Goal: Task Accomplishment & Management: Manage account settings

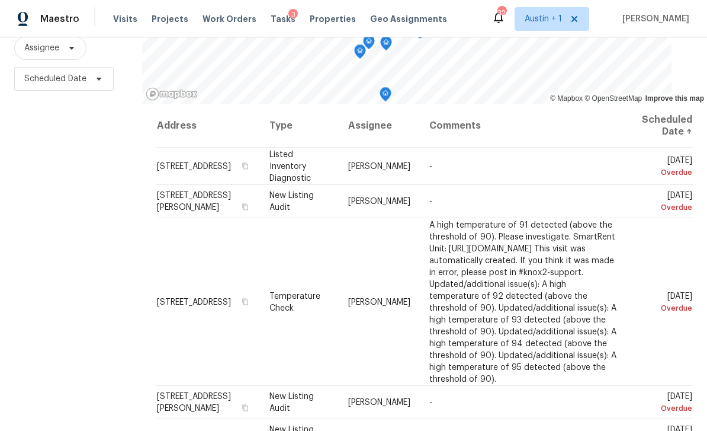
scroll to position [147, 0]
click at [0, 0] on icon at bounding box center [0, 0] width 0 height 0
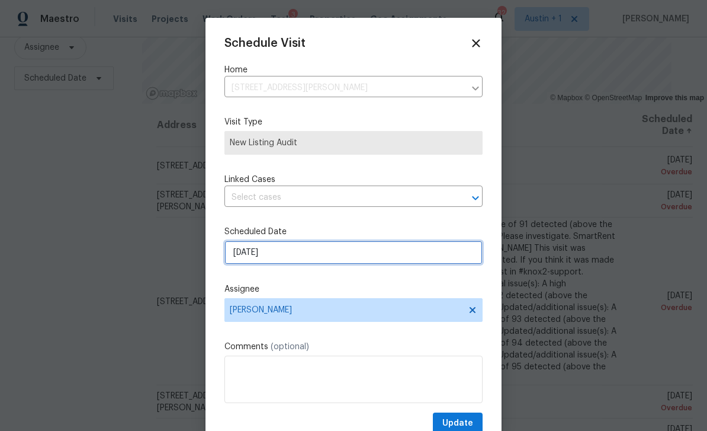
click at [313, 262] on input "8/27/2025" at bounding box center [354, 253] width 258 height 24
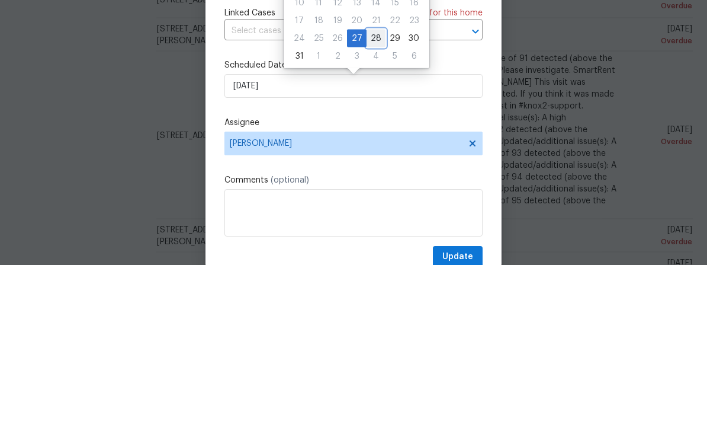
click at [374, 196] on div "28" at bounding box center [376, 204] width 19 height 17
type input "[DATE]"
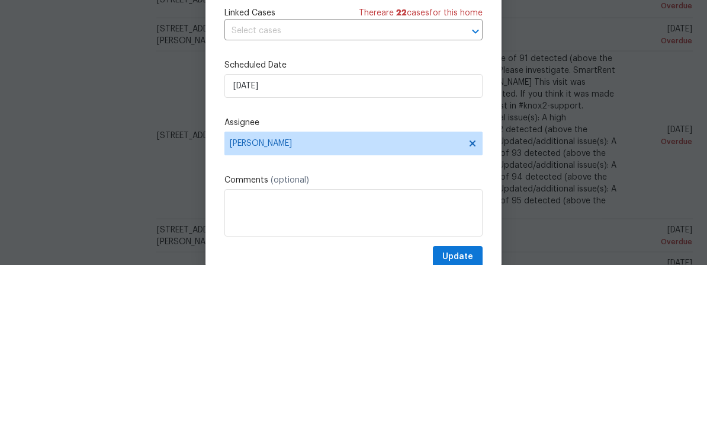
scroll to position [38, 0]
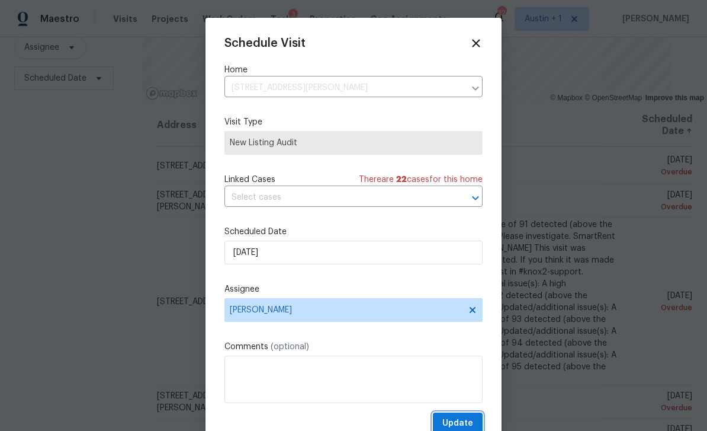
click at [459, 426] on span "Update" at bounding box center [458, 423] width 31 height 15
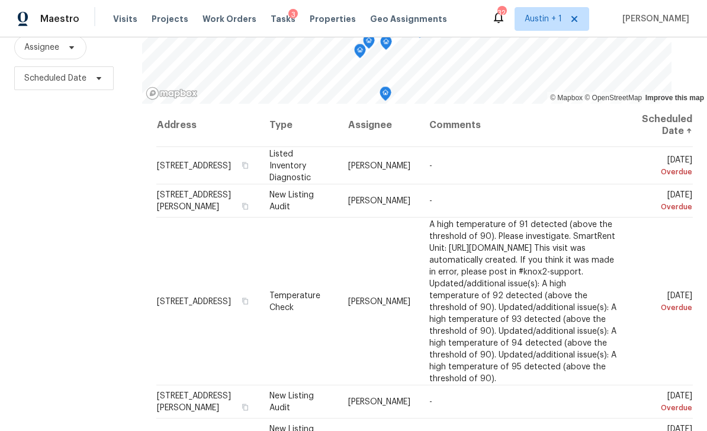
click at [0, 0] on div at bounding box center [0, 0] width 0 height 0
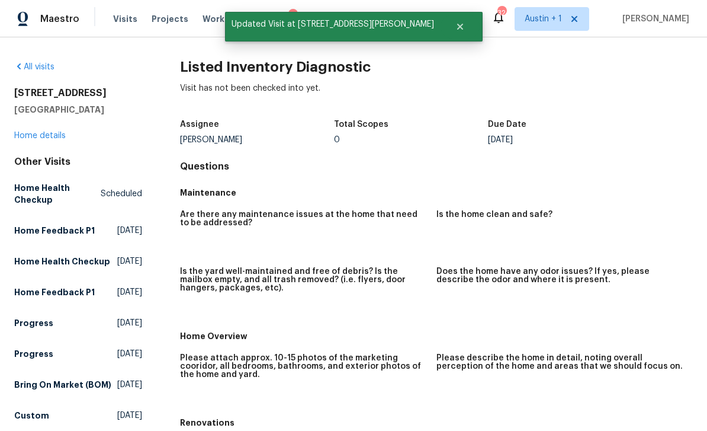
click at [43, 134] on link "Home details" at bounding box center [40, 136] width 52 height 8
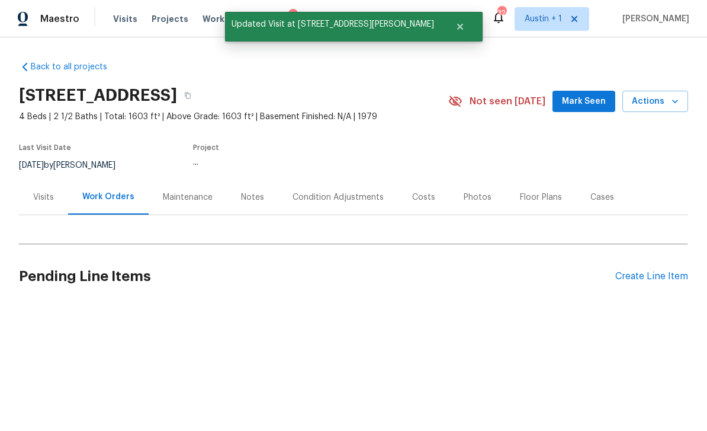
click at [590, 99] on span "Mark Seen" at bounding box center [584, 101] width 44 height 15
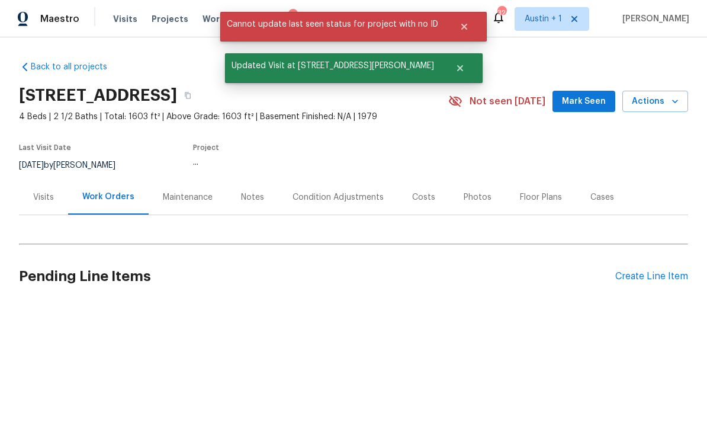
click at [584, 100] on span "Mark Seen" at bounding box center [584, 101] width 44 height 15
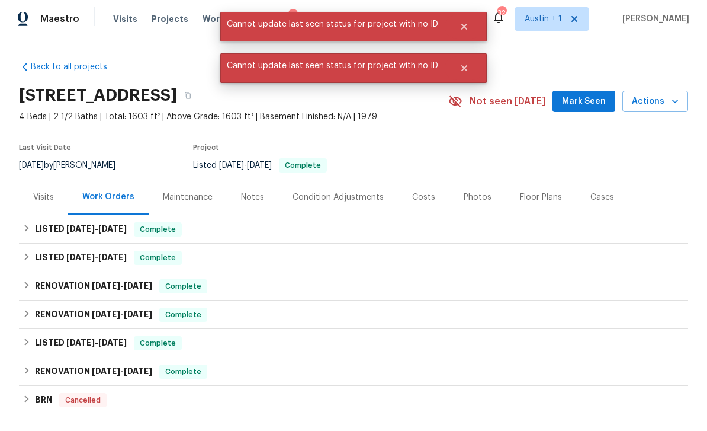
click at [120, 23] on span "Visits" at bounding box center [125, 19] width 24 height 12
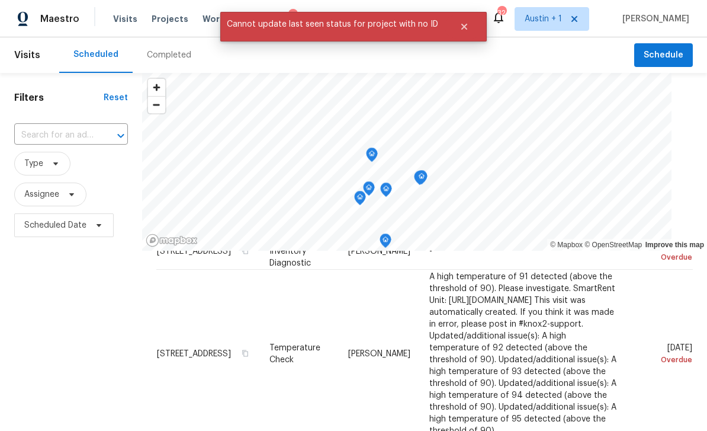
scroll to position [13, 0]
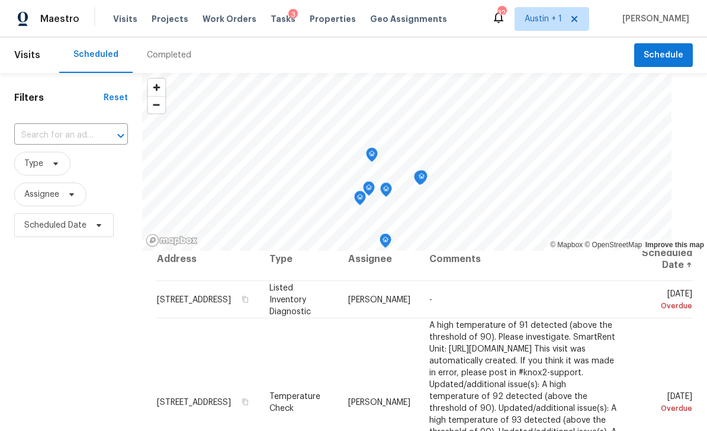
click at [0, 0] on icon at bounding box center [0, 0] width 0 height 0
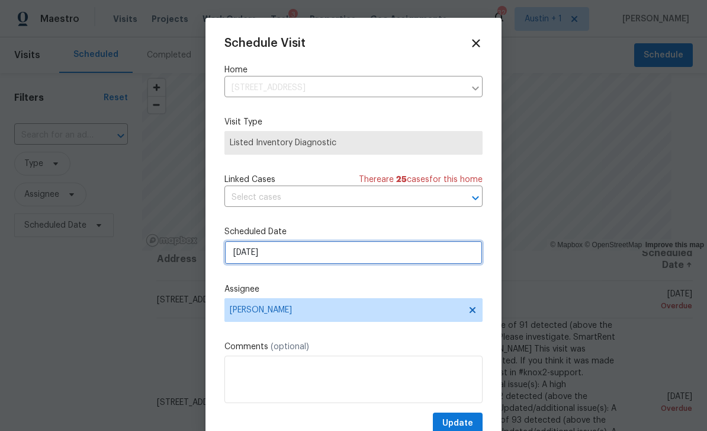
click at [296, 249] on input "8/27/2025" at bounding box center [354, 253] width 258 height 24
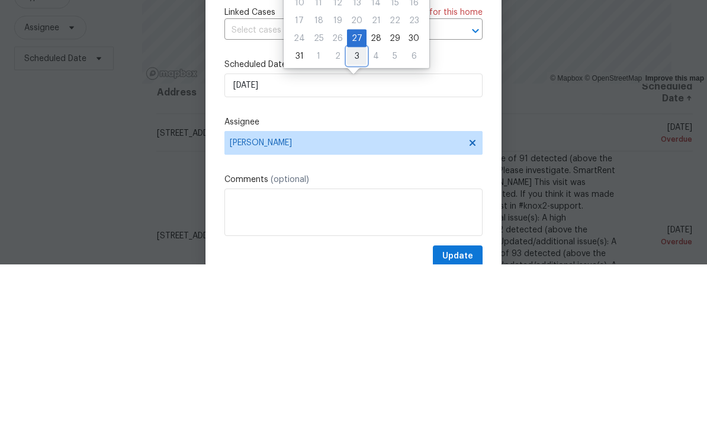
click at [357, 214] on div "3" at bounding box center [357, 222] width 20 height 17
type input "9/3/2025"
select select "8"
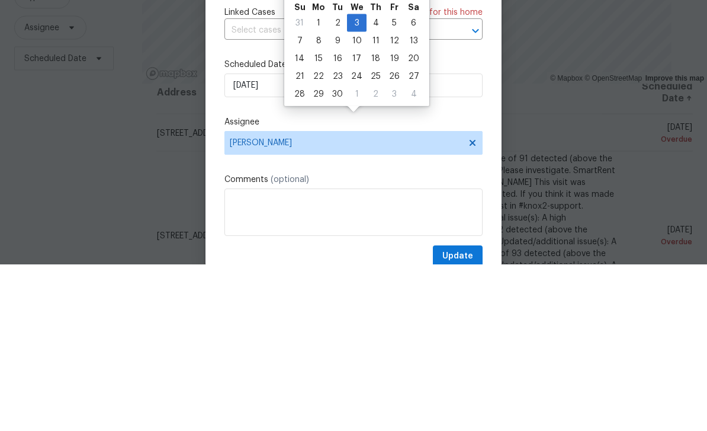
scroll to position [38, 0]
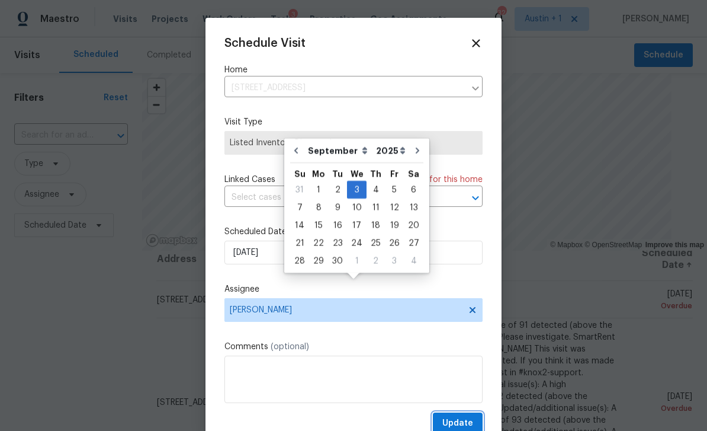
click at [459, 424] on span "Update" at bounding box center [458, 423] width 31 height 15
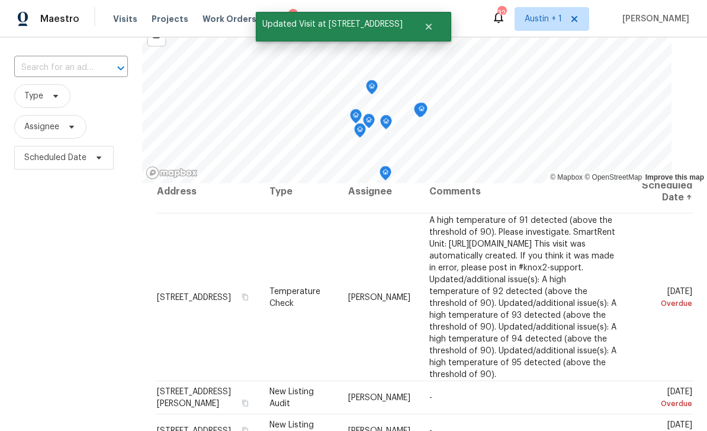
scroll to position [68, 0]
click at [534, 278] on span "A high temperature of 91 detected (above the threshold of 90). Please investiga…" at bounding box center [523, 296] width 187 height 162
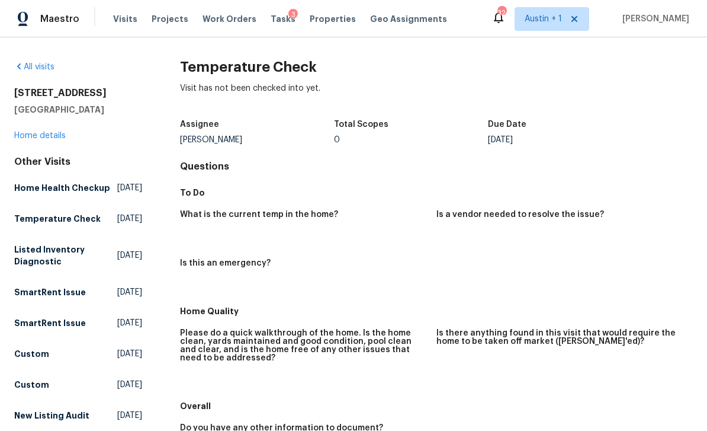
click at [24, 139] on link "Home details" at bounding box center [40, 136] width 52 height 8
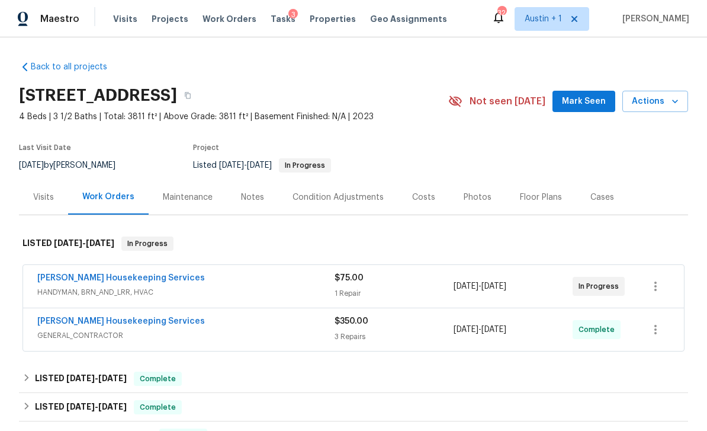
click at [120, 20] on span "Visits" at bounding box center [125, 19] width 24 height 12
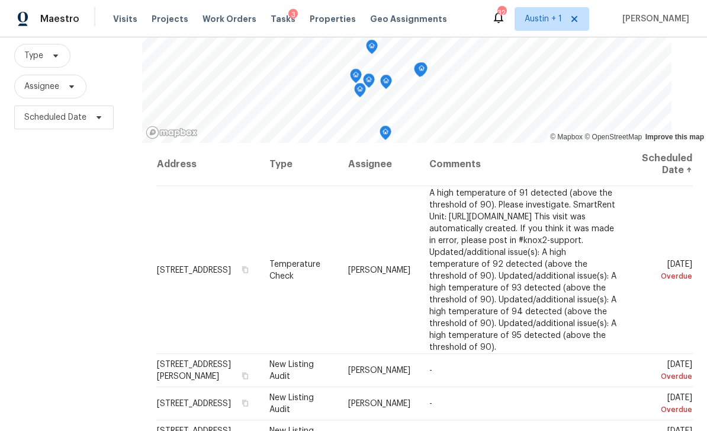
scroll to position [130, 0]
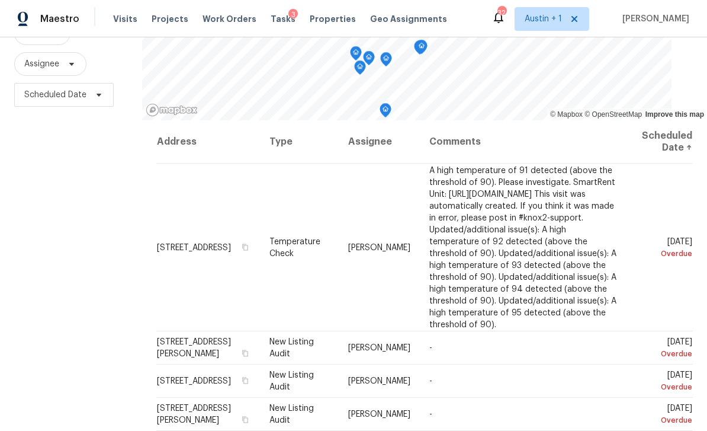
click at [0, 0] on div at bounding box center [0, 0] width 0 height 0
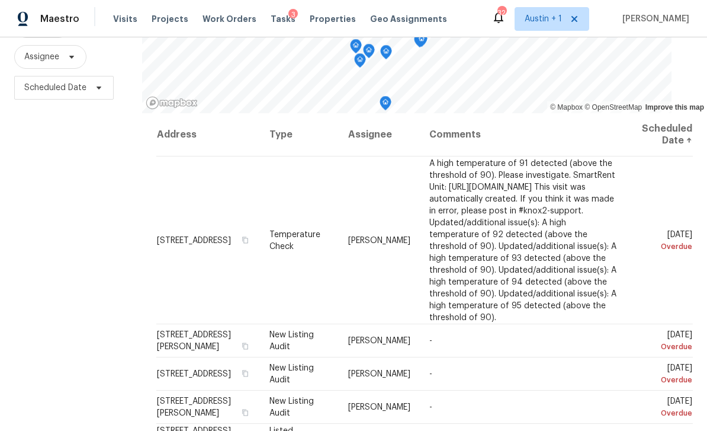
click at [0, 0] on icon at bounding box center [0, 0] width 0 height 0
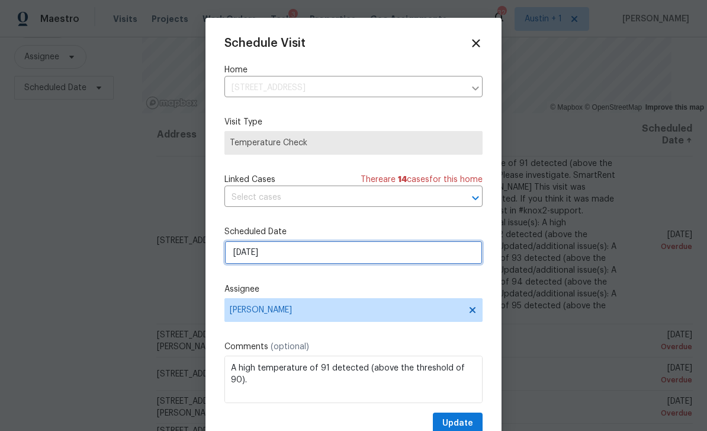
click at [341, 255] on input "[DATE]" at bounding box center [354, 253] width 258 height 24
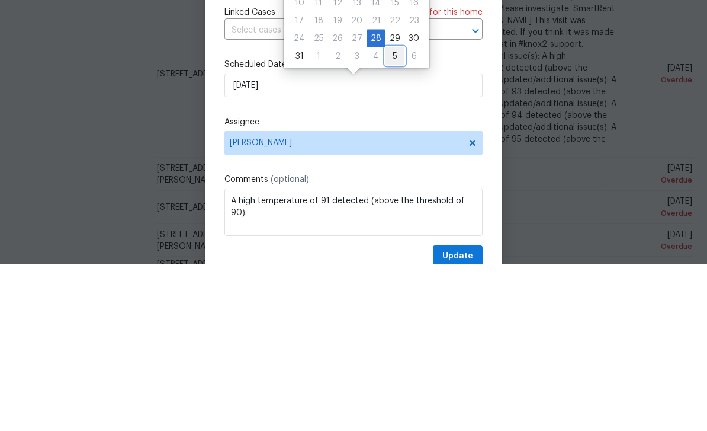
click at [386, 214] on div "5" at bounding box center [395, 222] width 19 height 17
type input "[DATE]"
select select "8"
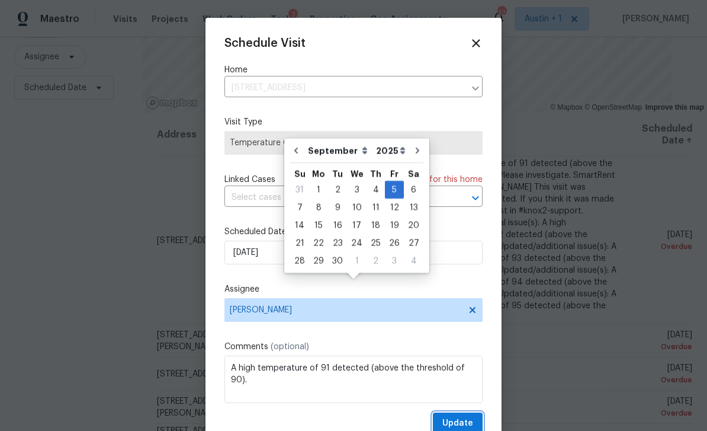
click at [466, 424] on span "Update" at bounding box center [458, 423] width 31 height 15
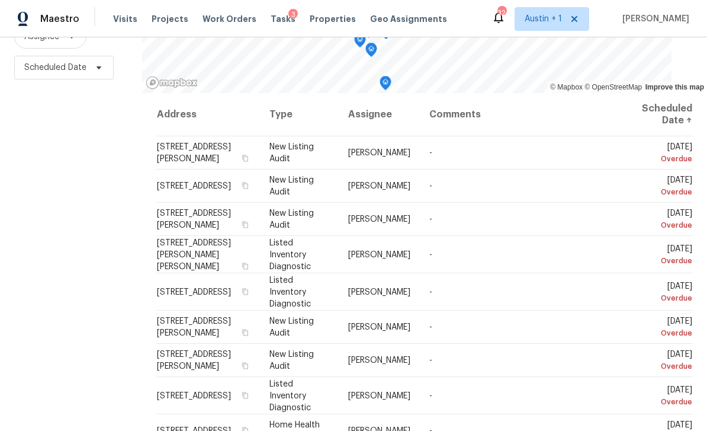
scroll to position [157, 0]
click at [0, 0] on icon at bounding box center [0, 0] width 0 height 0
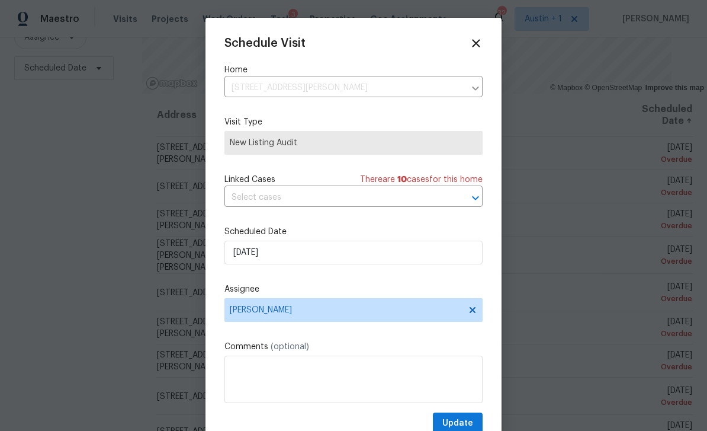
click at [482, 40] on icon at bounding box center [476, 43] width 13 height 13
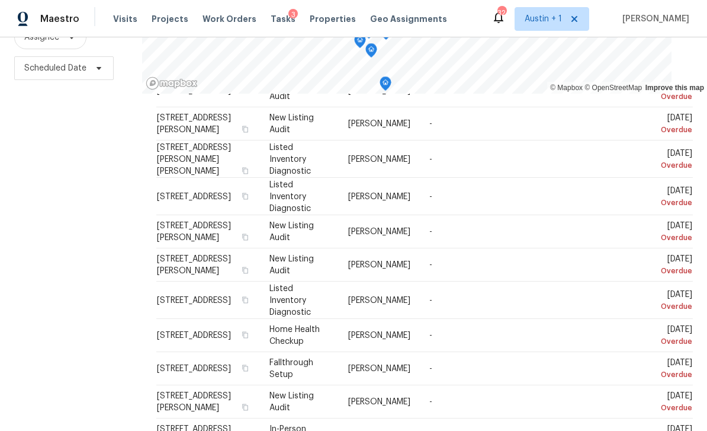
scroll to position [94, 0]
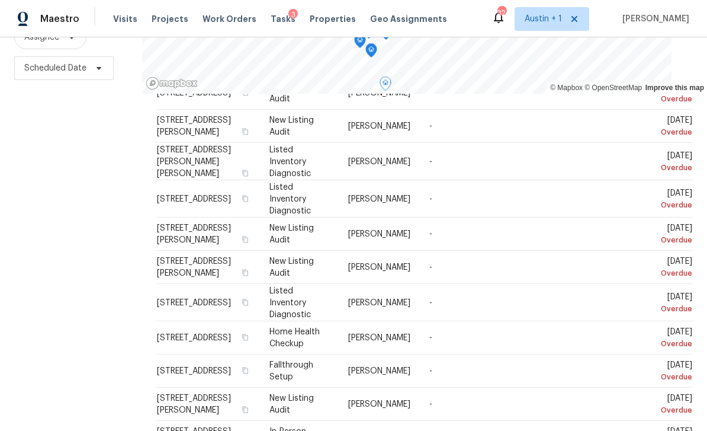
click at [0, 0] on icon at bounding box center [0, 0] width 0 height 0
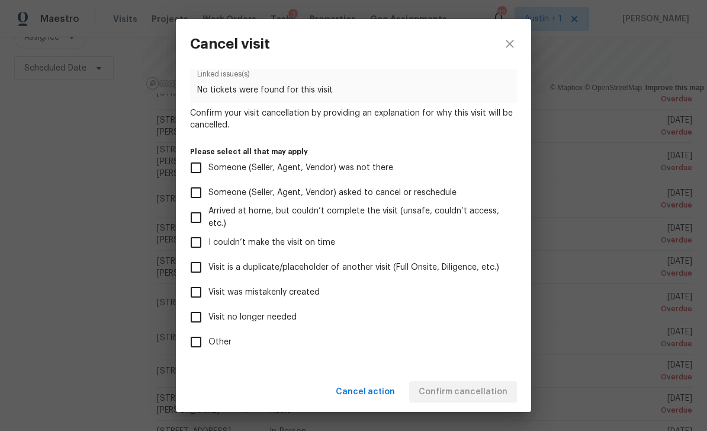
scroll to position [95, 0]
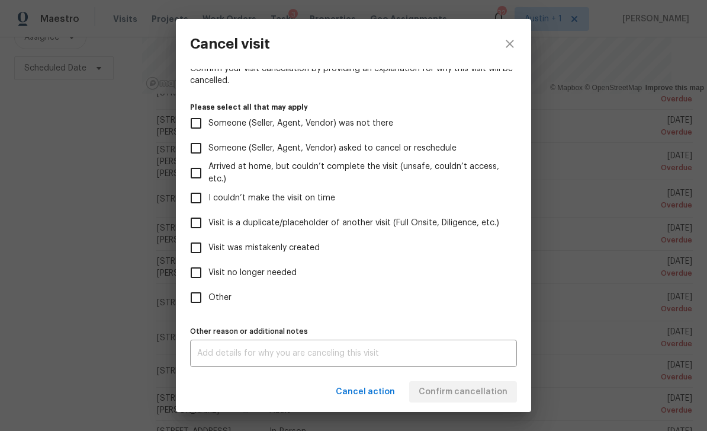
click at [310, 248] on span "Visit was mistakenly created" at bounding box center [264, 248] width 111 height 12
click at [209, 248] on input "Visit was mistakenly created" at bounding box center [196, 247] width 25 height 25
checkbox input "true"
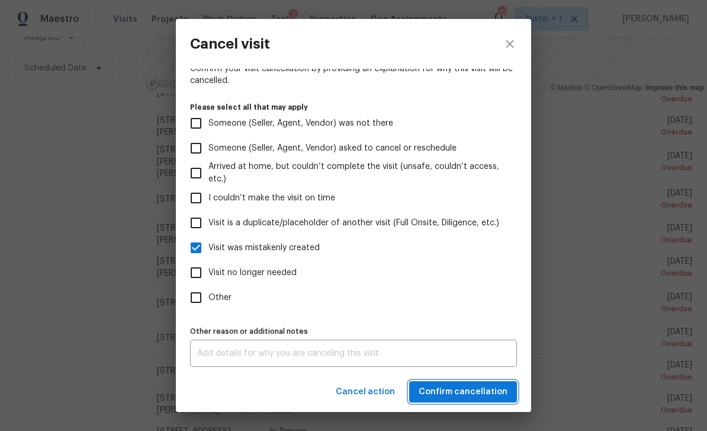
click at [463, 390] on span "Confirm cancellation" at bounding box center [463, 392] width 89 height 15
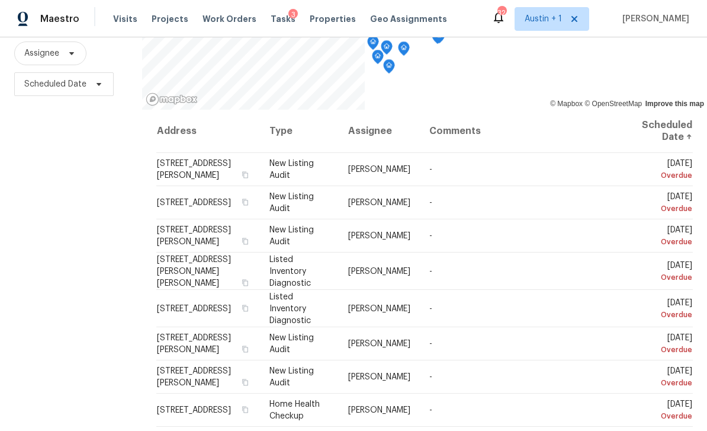
scroll to position [157, 0]
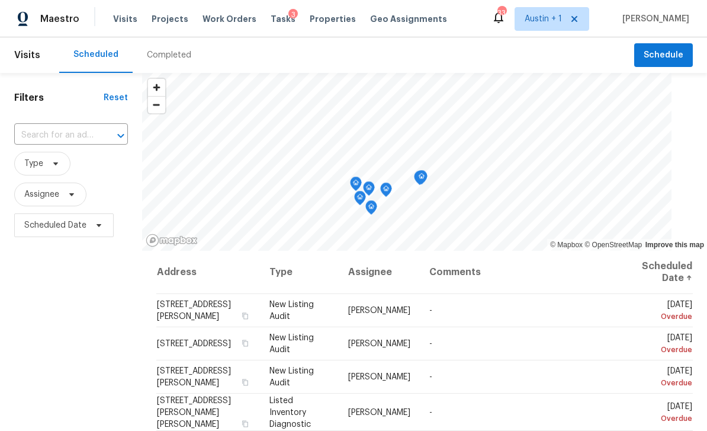
click at [210, 308] on span "[STREET_ADDRESS][PERSON_NAME]" at bounding box center [194, 310] width 74 height 20
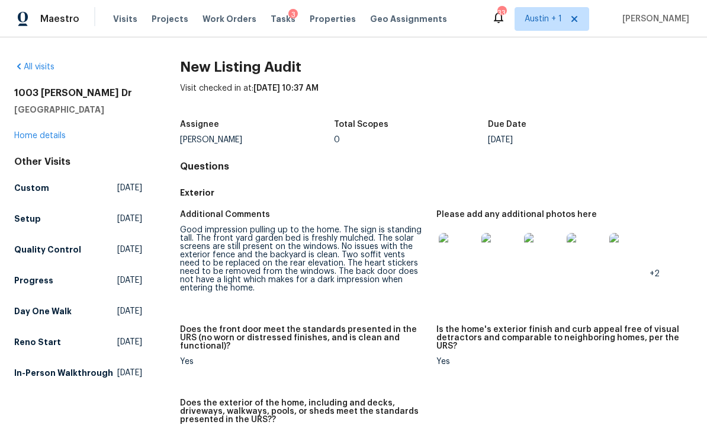
click at [65, 134] on link "Home details" at bounding box center [40, 136] width 52 height 8
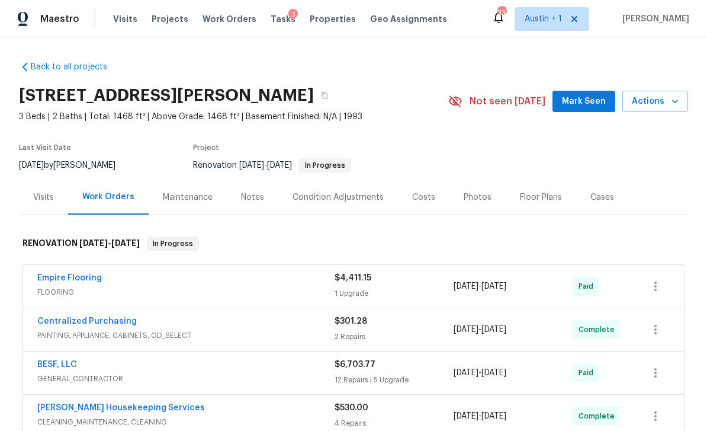
click at [581, 94] on button "Mark Seen" at bounding box center [584, 102] width 63 height 22
click at [421, 197] on div "Costs" at bounding box center [423, 197] width 23 height 12
